Goal: Transaction & Acquisition: Purchase product/service

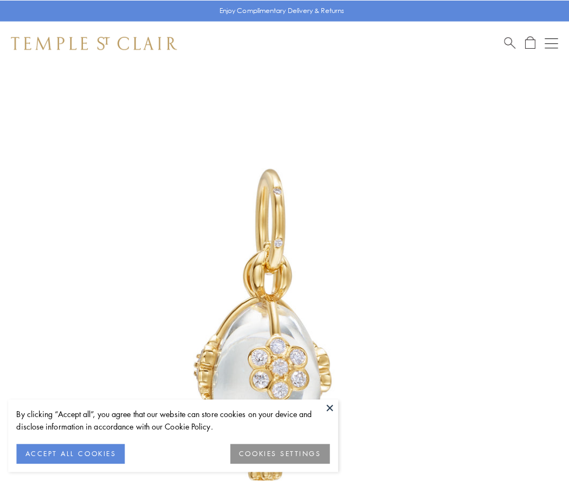
scroll to position [1, 0]
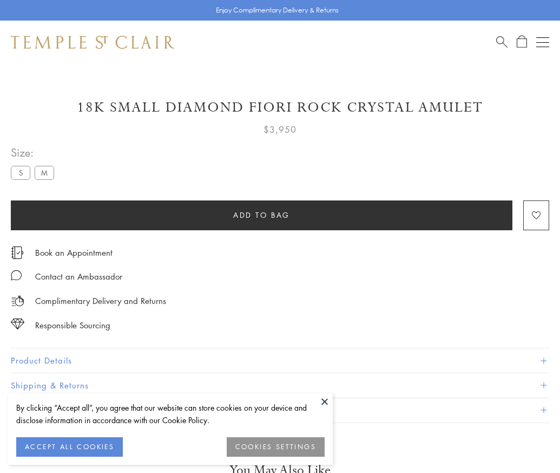
click at [262, 214] on span "Add to bag" at bounding box center [261, 215] width 57 height 12
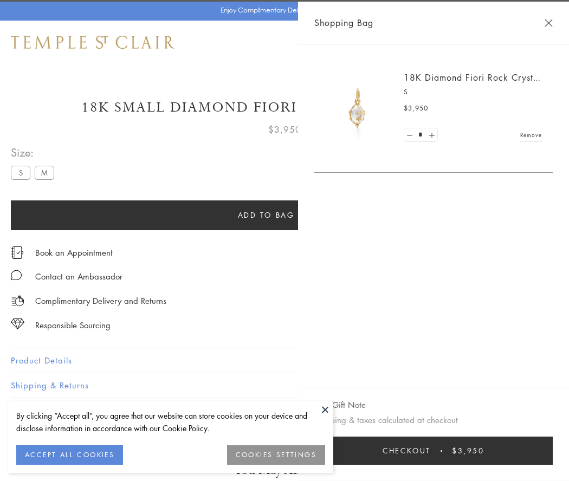
click at [552, 451] on button "Checkout $3,950" at bounding box center [433, 450] width 238 height 28
